Goal: Task Accomplishment & Management: Use online tool/utility

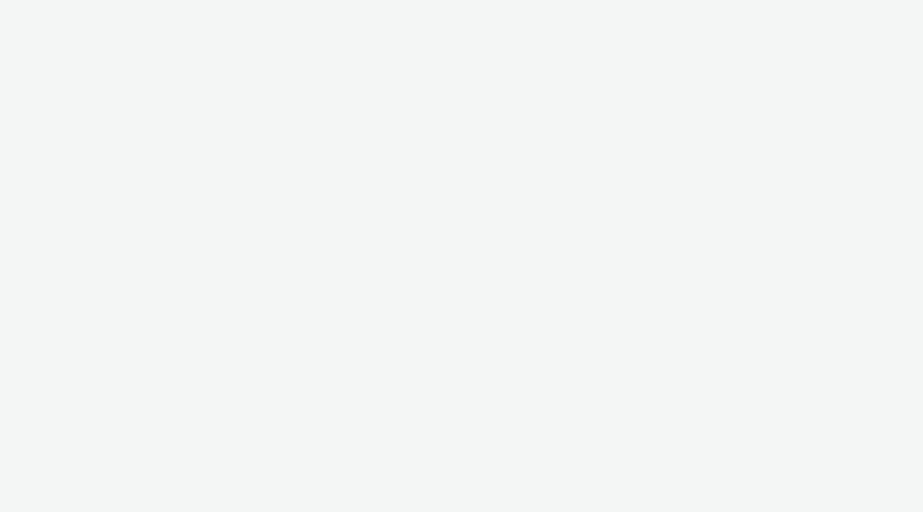
select select "3accb258-2b8e-4def-9b79-8de5f579532c"
select select "a8613c9d-01f2-41e4-b42e-54a6971e8bba"
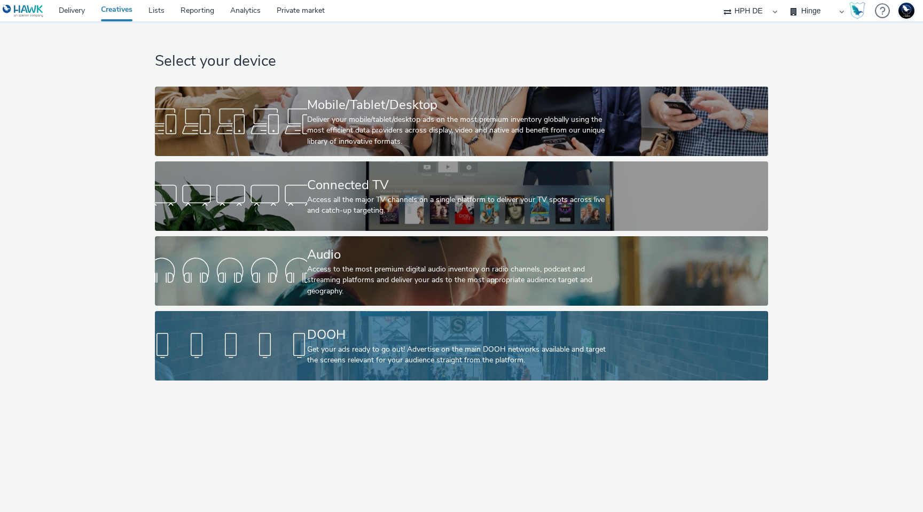
click at [247, 322] on link "DOOH Get your ads ready to go out! Advertise on the main DOOH networks availabl…" at bounding box center [461, 345] width 613 height 69
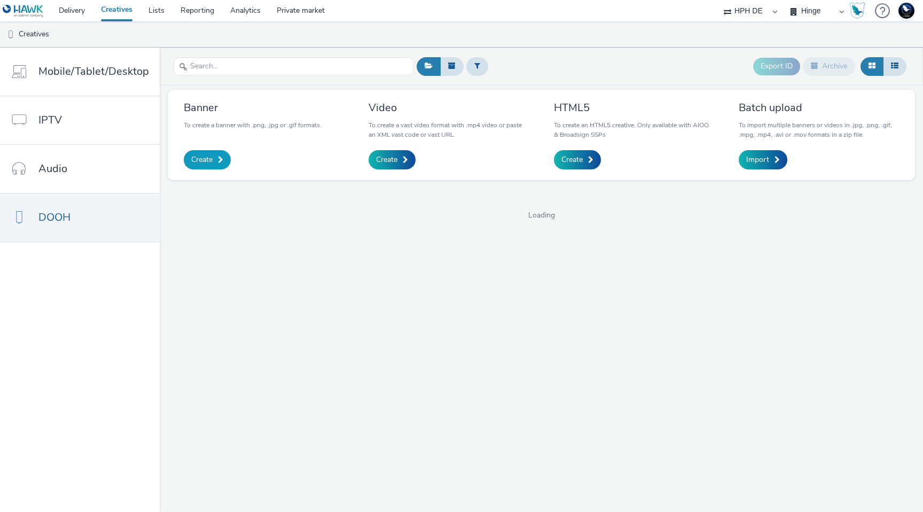
click at [218, 156] on span at bounding box center [220, 159] width 5 height 7
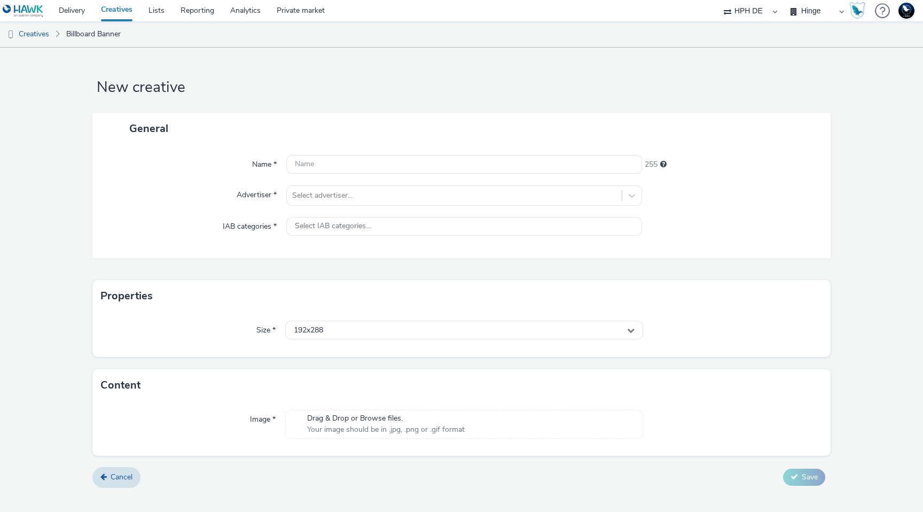
click at [325, 315] on div "Size * 192x288" at bounding box center [461, 334] width 738 height 45
click at [325, 327] on div "192x288" at bounding box center [464, 330] width 358 height 19
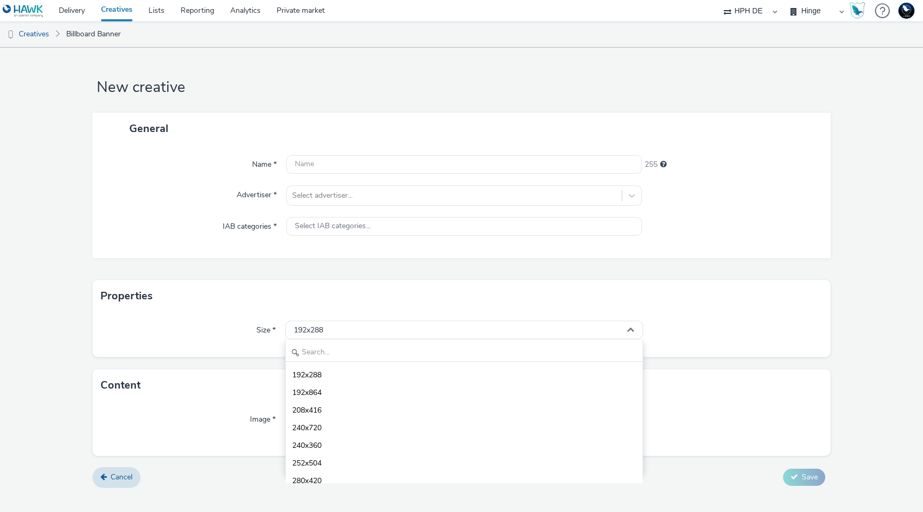
click at [321, 362] on div "192x288 192x864 208x416 240x720 240x360 252x504 280x420 288x420 305x433 312x469…" at bounding box center [464, 406] width 358 height 134
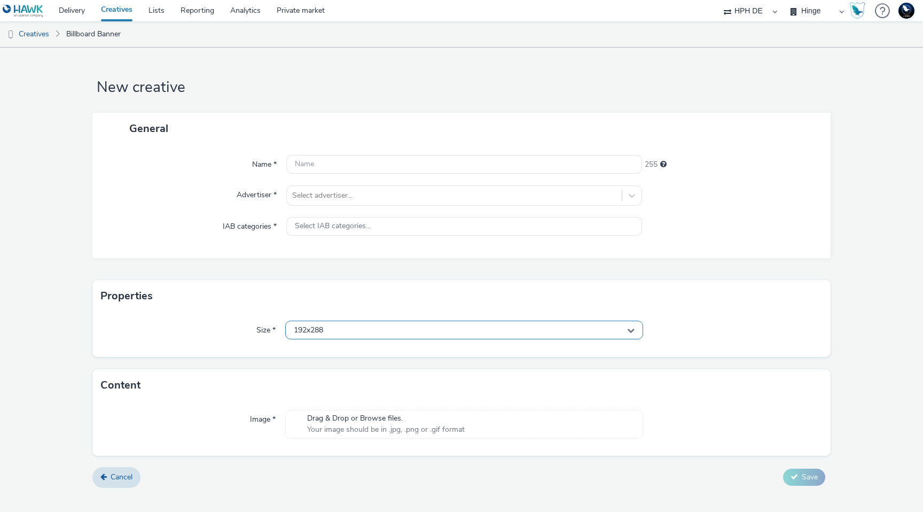
click at [492, 339] on div "192x288" at bounding box center [464, 330] width 358 height 19
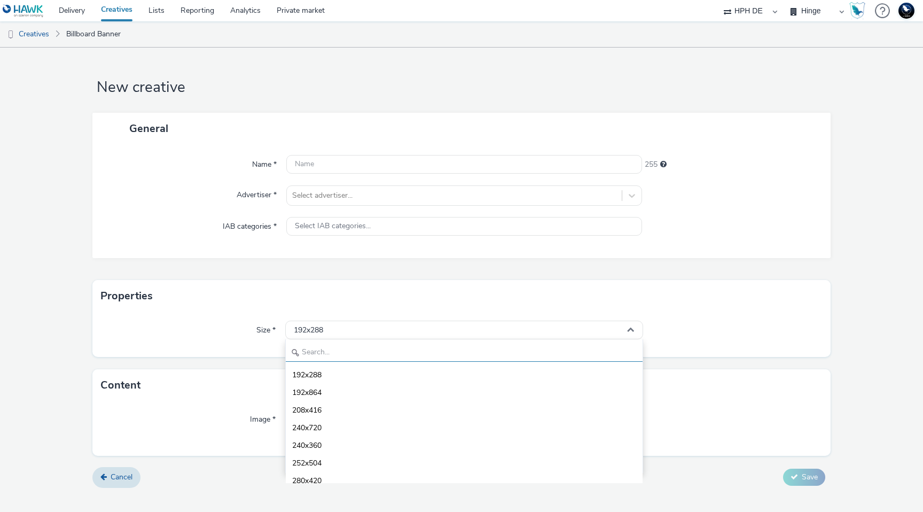
click at [372, 344] on input "text" at bounding box center [464, 352] width 357 height 19
paste input "3840x1080"
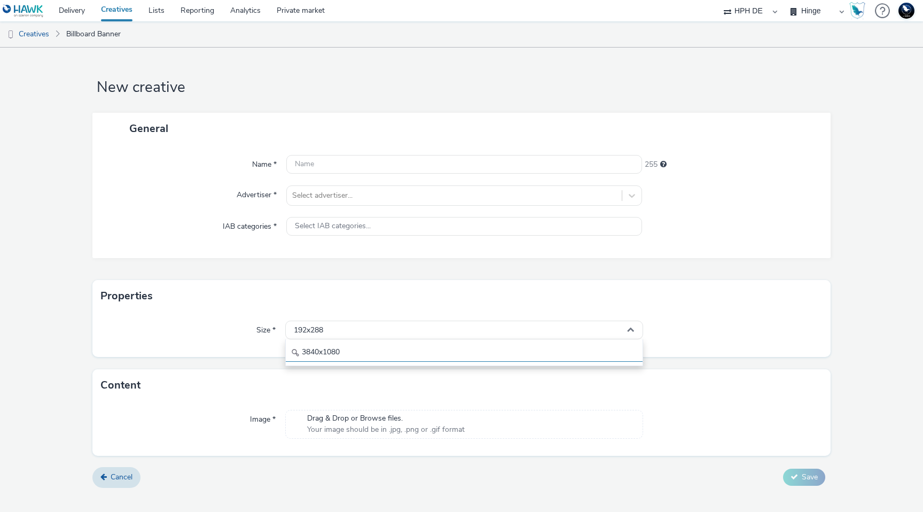
type input "3840x1080"
click at [452, 333] on div "192x288" at bounding box center [464, 330] width 358 height 19
click at [446, 334] on div "192x288" at bounding box center [464, 330] width 358 height 19
click at [297, 349] on icon at bounding box center [295, 352] width 9 height 9
click at [371, 322] on div "192x288" at bounding box center [464, 330] width 358 height 19
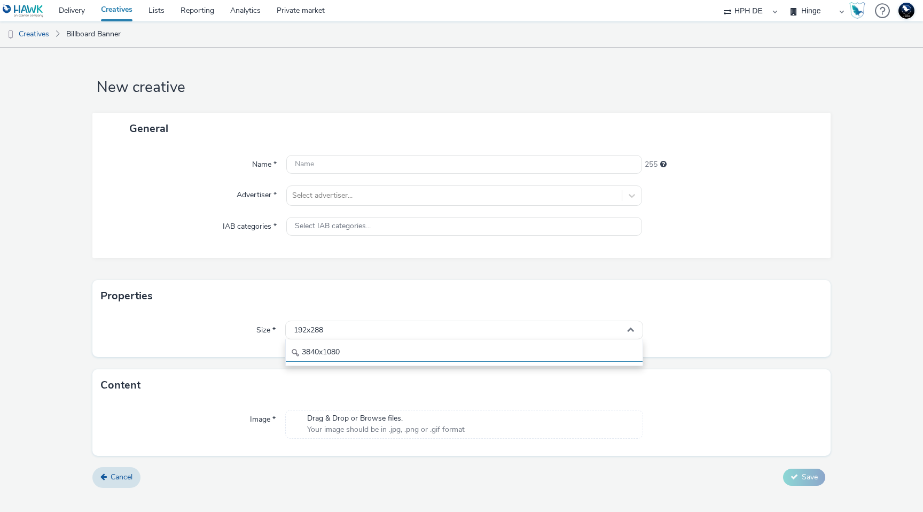
click at [372, 349] on input "3840x1080" at bounding box center [464, 352] width 357 height 19
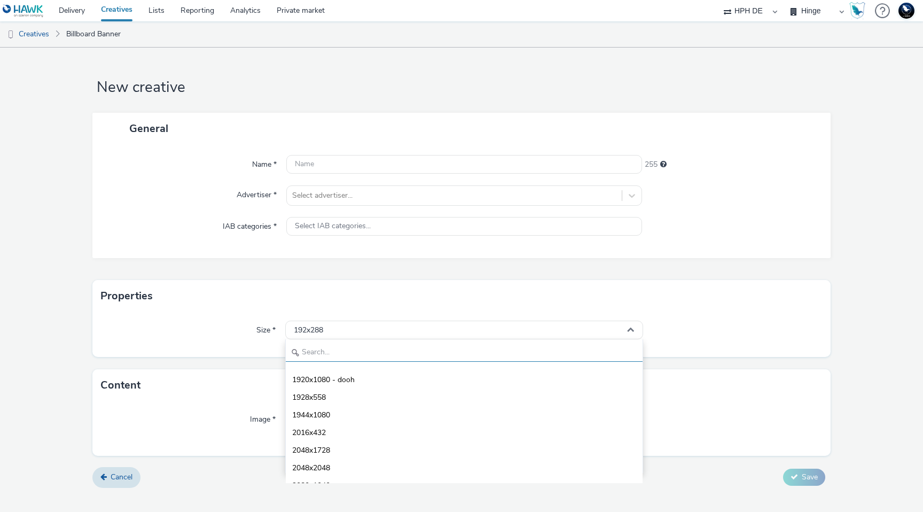
scroll to position [3867, 0]
click at [711, 305] on div "Properties" at bounding box center [461, 296] width 738 height 32
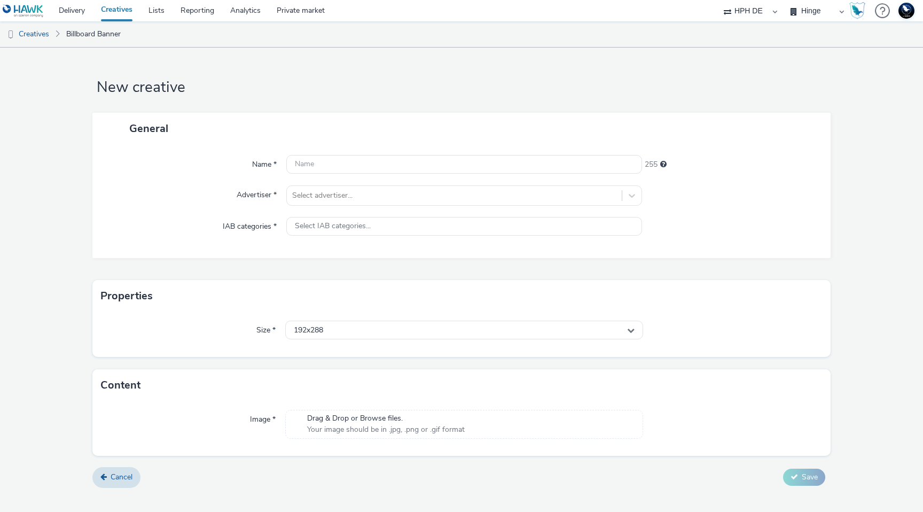
click at [907, 12] on img at bounding box center [907, 11] width 16 height 16
click at [869, 44] on div "See my profile" at bounding box center [844, 48] width 51 height 10
